Goal: Transaction & Acquisition: Obtain resource

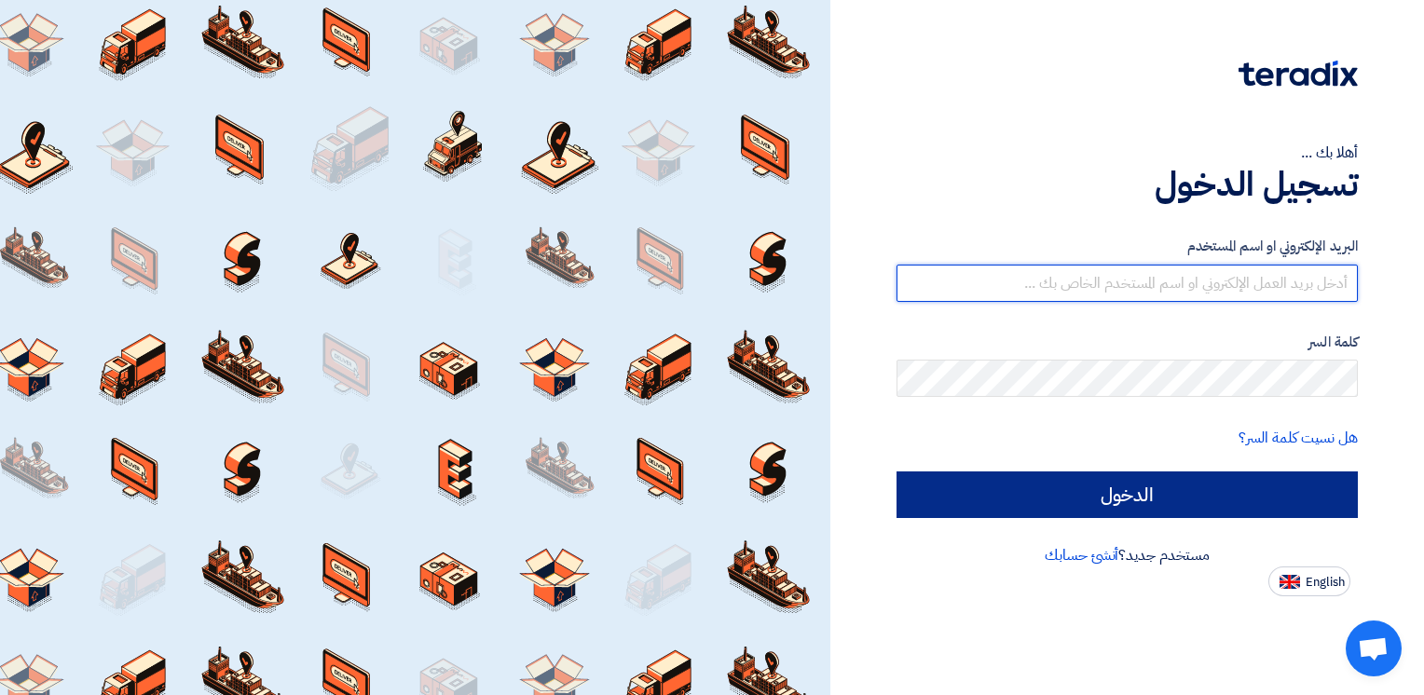
type input "[PERSON_NAME][EMAIL_ADDRESS][DOMAIN_NAME]"
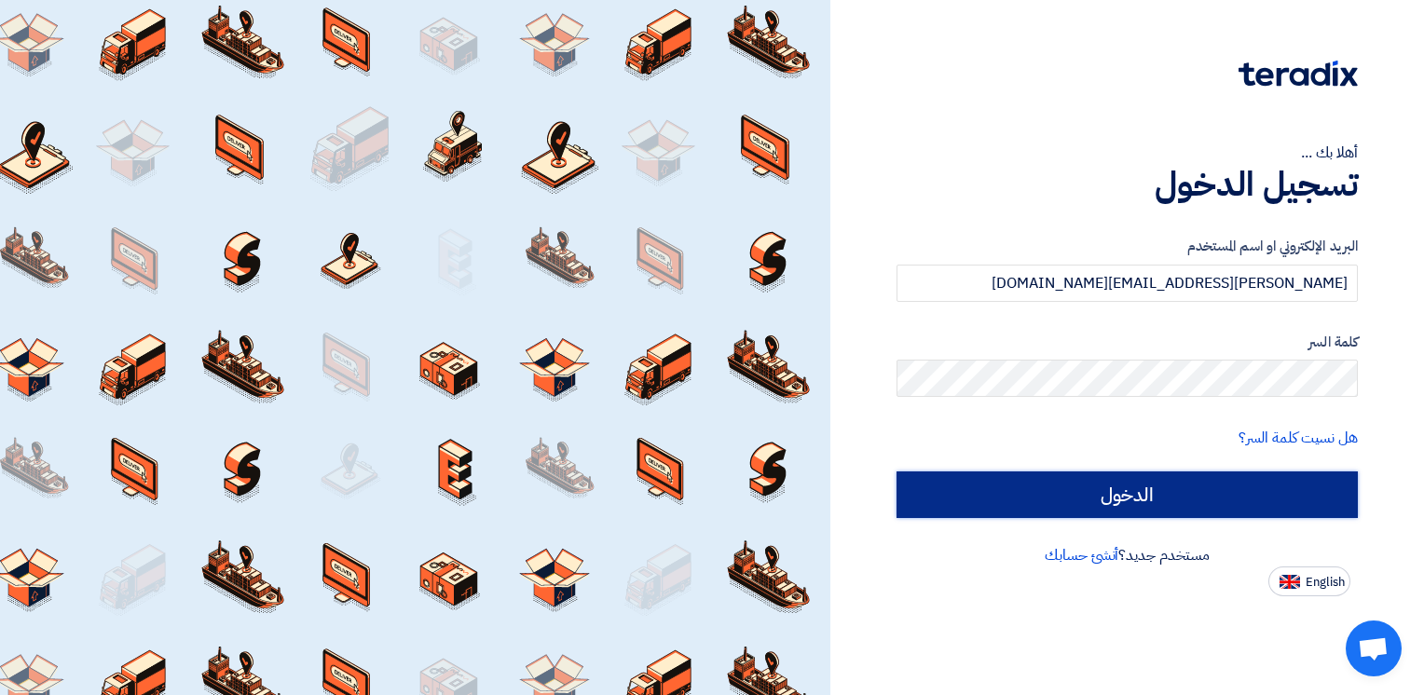
click at [1268, 508] on input "الدخول" at bounding box center [1127, 495] width 461 height 47
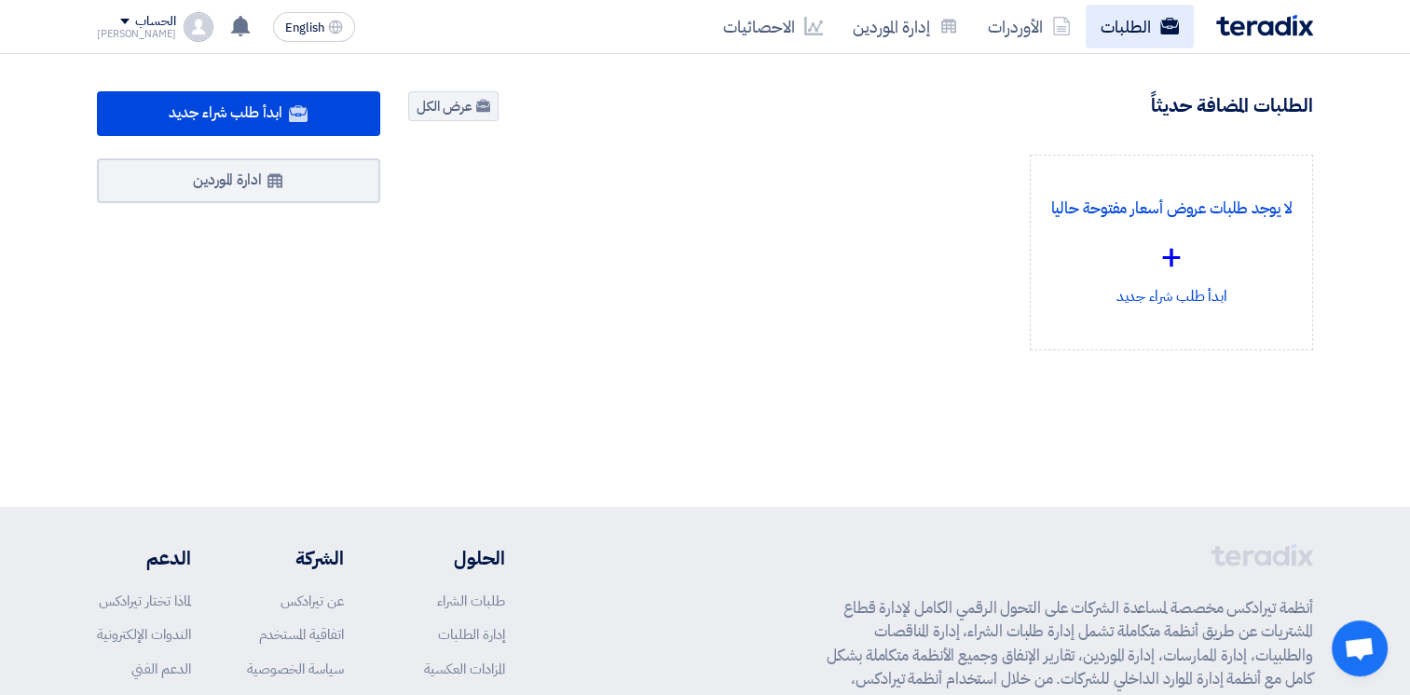
click at [1123, 16] on link "الطلبات" at bounding box center [1140, 27] width 108 height 44
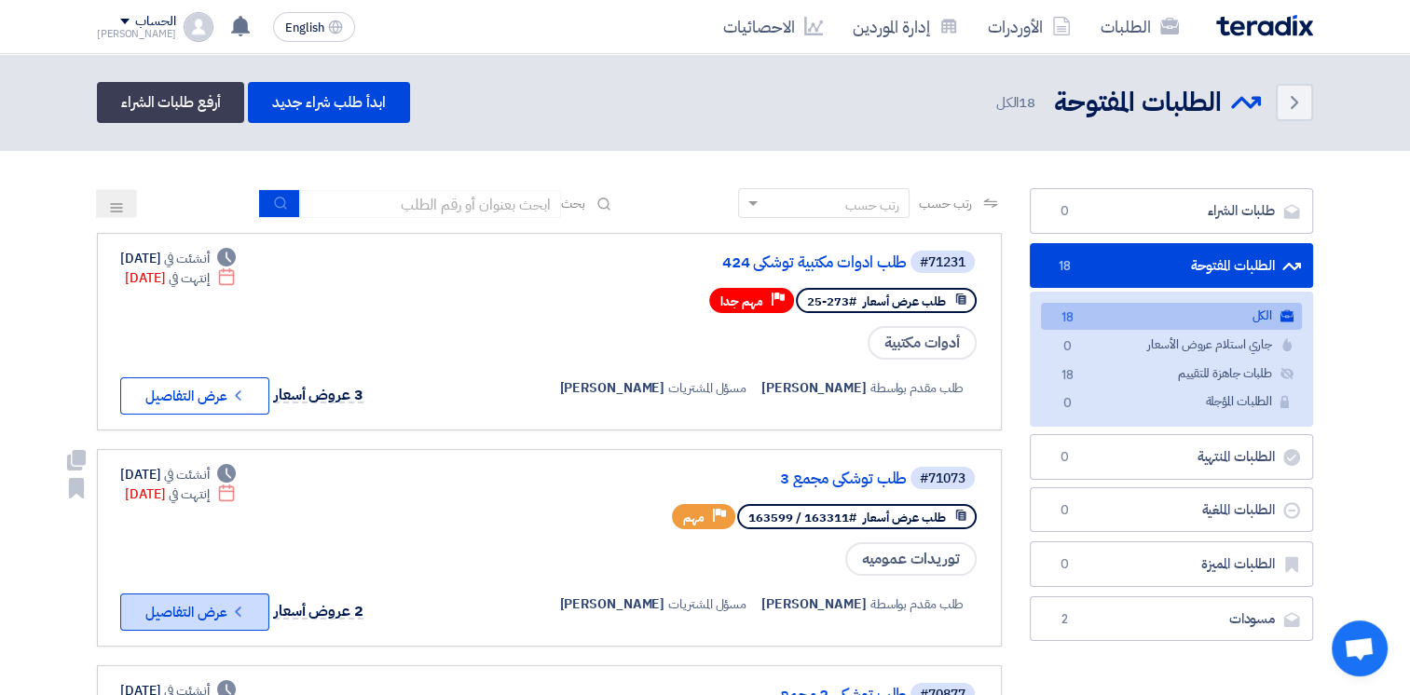
click at [238, 603] on icon "Check details" at bounding box center [238, 612] width 18 height 18
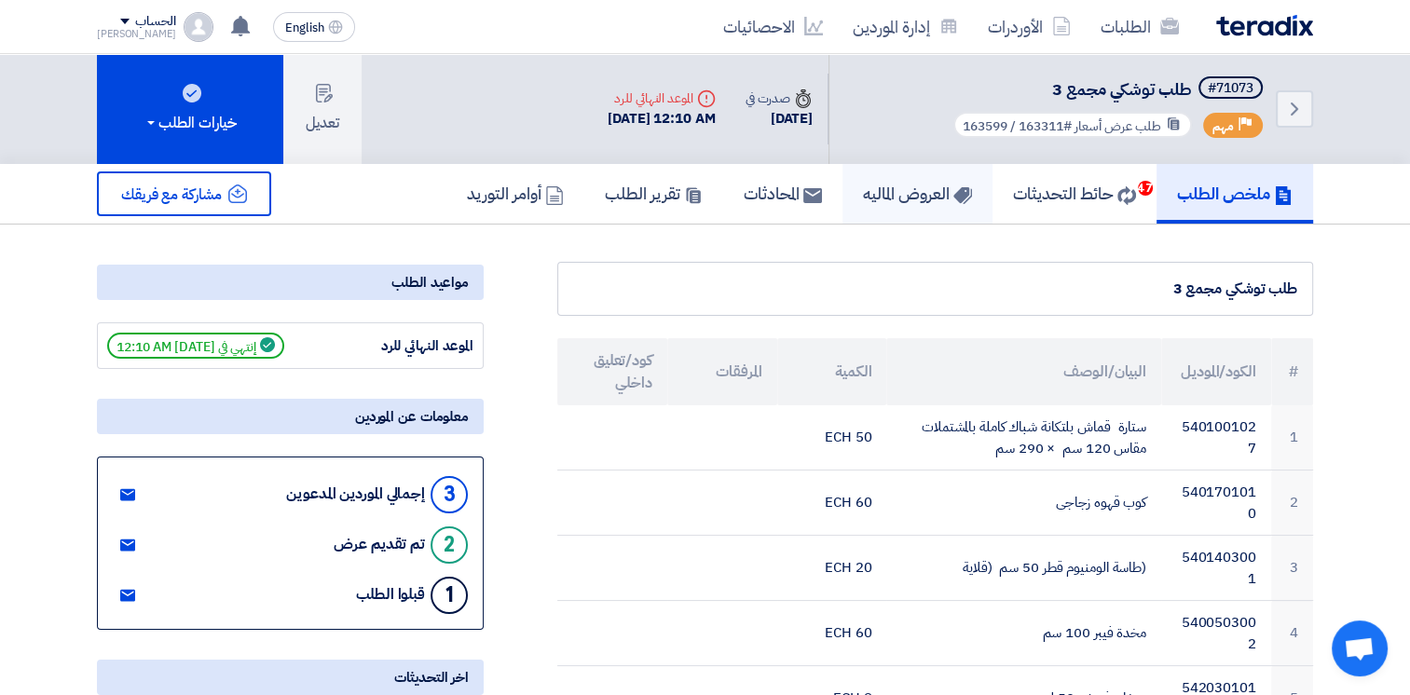
click at [917, 183] on h5 "العروض الماليه" at bounding box center [917, 193] width 109 height 21
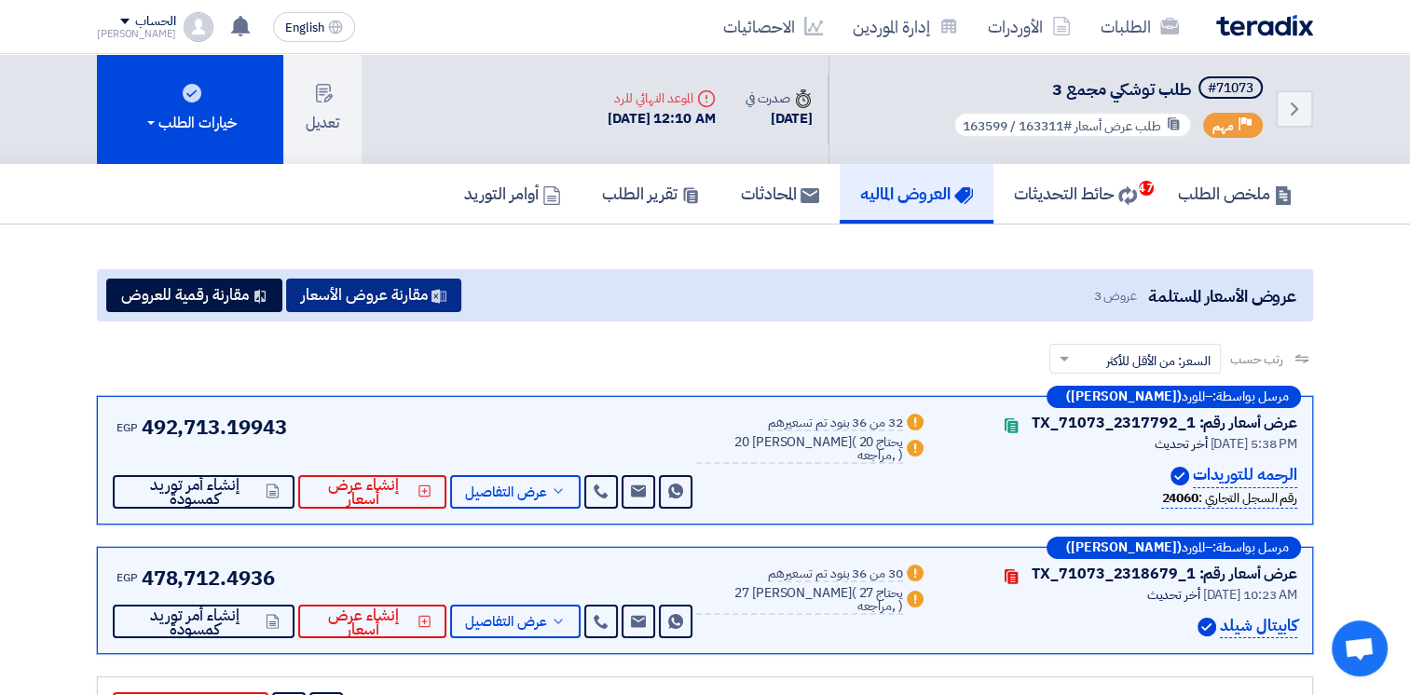
click at [419, 288] on button "مقارنة عروض الأسعار" at bounding box center [373, 296] width 175 height 34
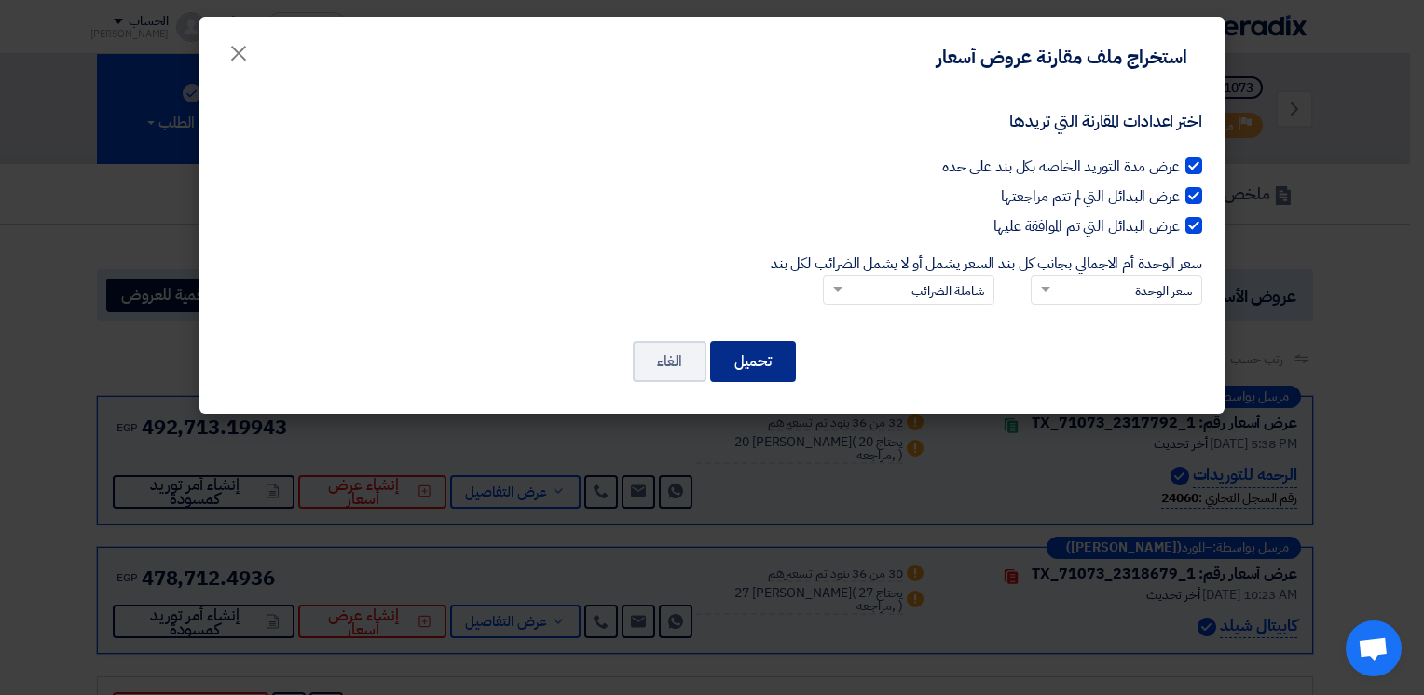
click at [775, 354] on button "تحميل" at bounding box center [753, 361] width 86 height 41
